Goal: Transaction & Acquisition: Purchase product/service

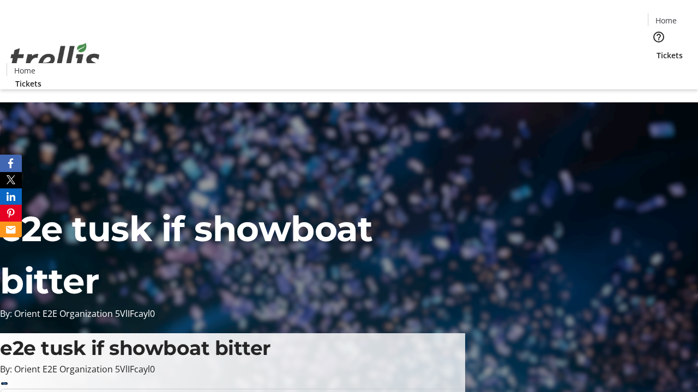
click at [656, 50] on span "Tickets" at bounding box center [669, 55] width 26 height 11
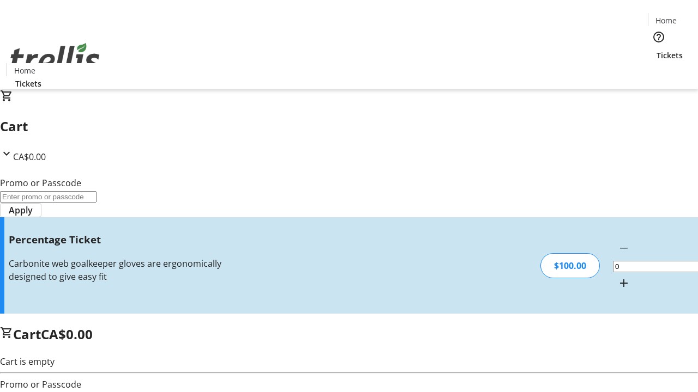
click at [617, 277] on mat-icon "Increment by one" at bounding box center [623, 283] width 13 height 13
type input "1"
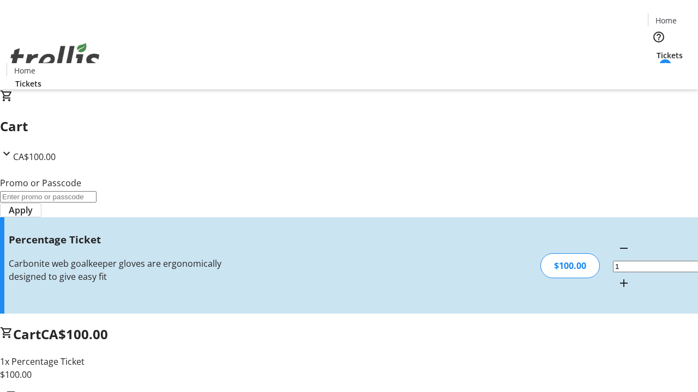
type input "FOO"
